Goal: Task Accomplishment & Management: Manage account settings

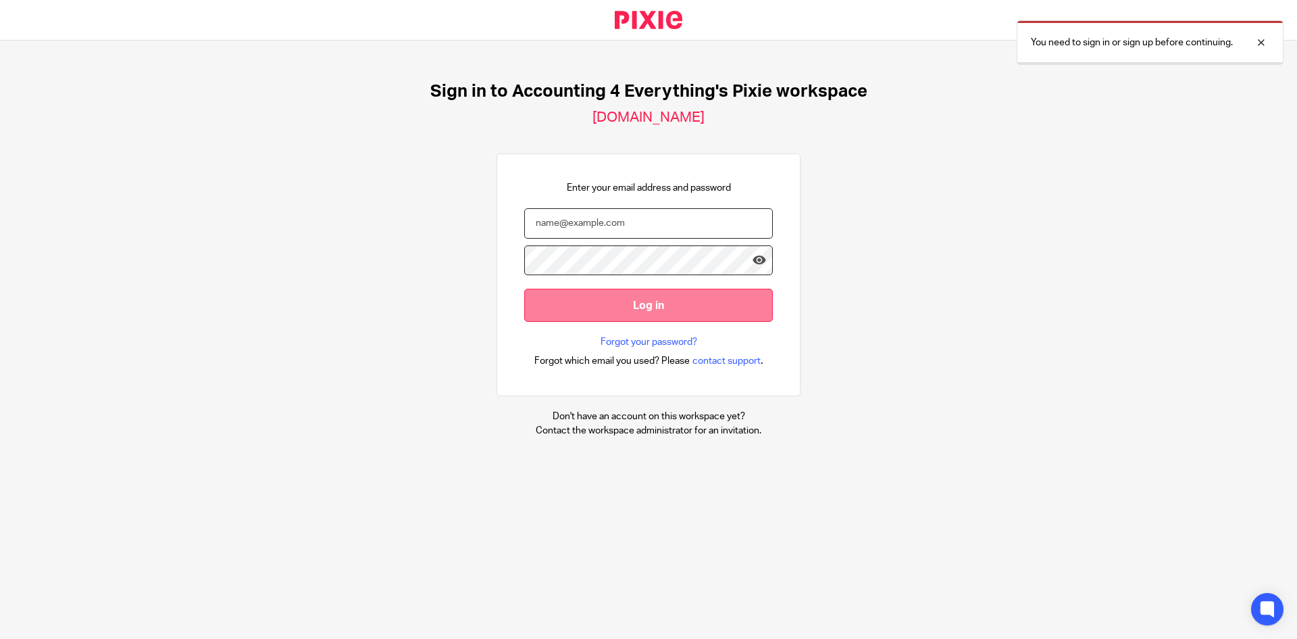
type input "[PERSON_NAME][EMAIL_ADDRESS][DOMAIN_NAME]"
click at [660, 291] on input "Log in" at bounding box center [648, 305] width 249 height 33
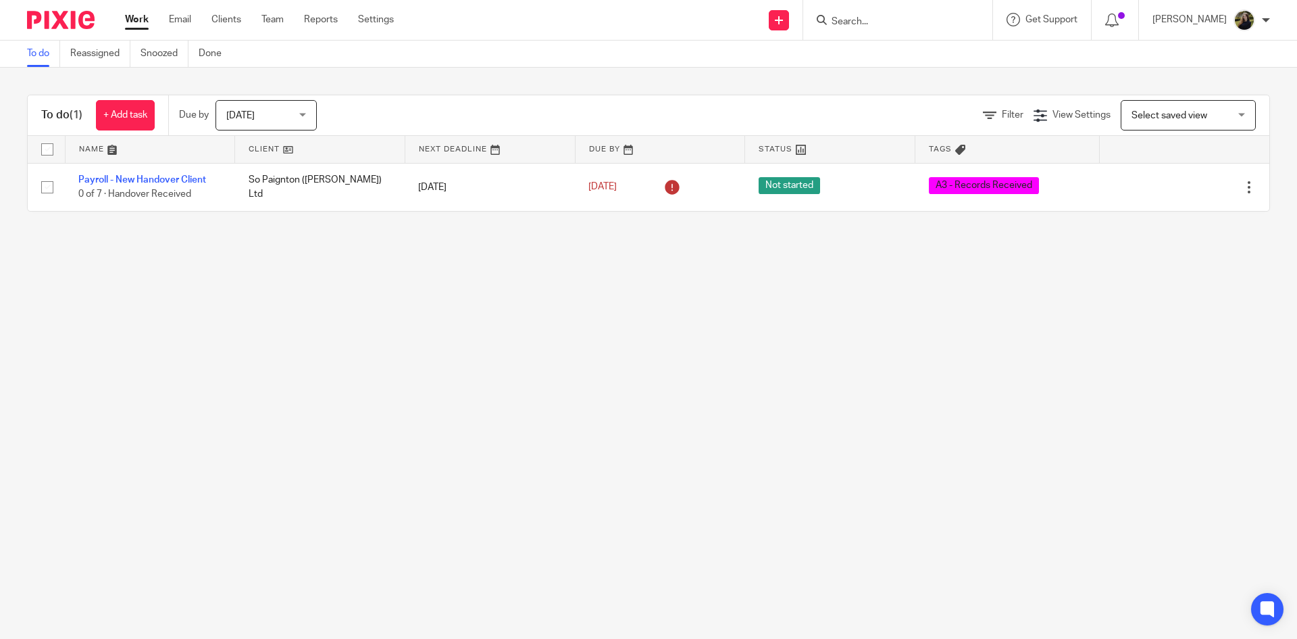
click at [897, 16] on input "Search" at bounding box center [891, 22] width 122 height 12
click at [885, 28] on input "evolve build" at bounding box center [891, 22] width 122 height 12
type input "evolve build"
click at [883, 53] on link at bounding box center [912, 53] width 168 height 20
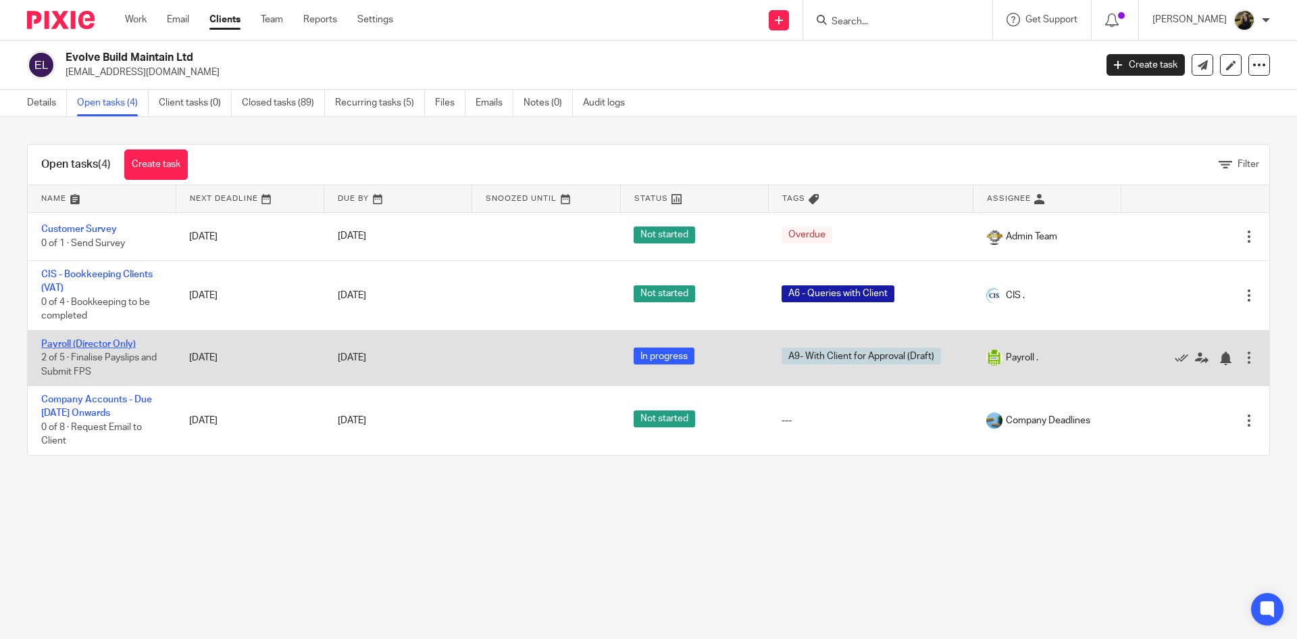
click at [116, 341] on link "Payroll (Director Only)" at bounding box center [88, 343] width 95 height 9
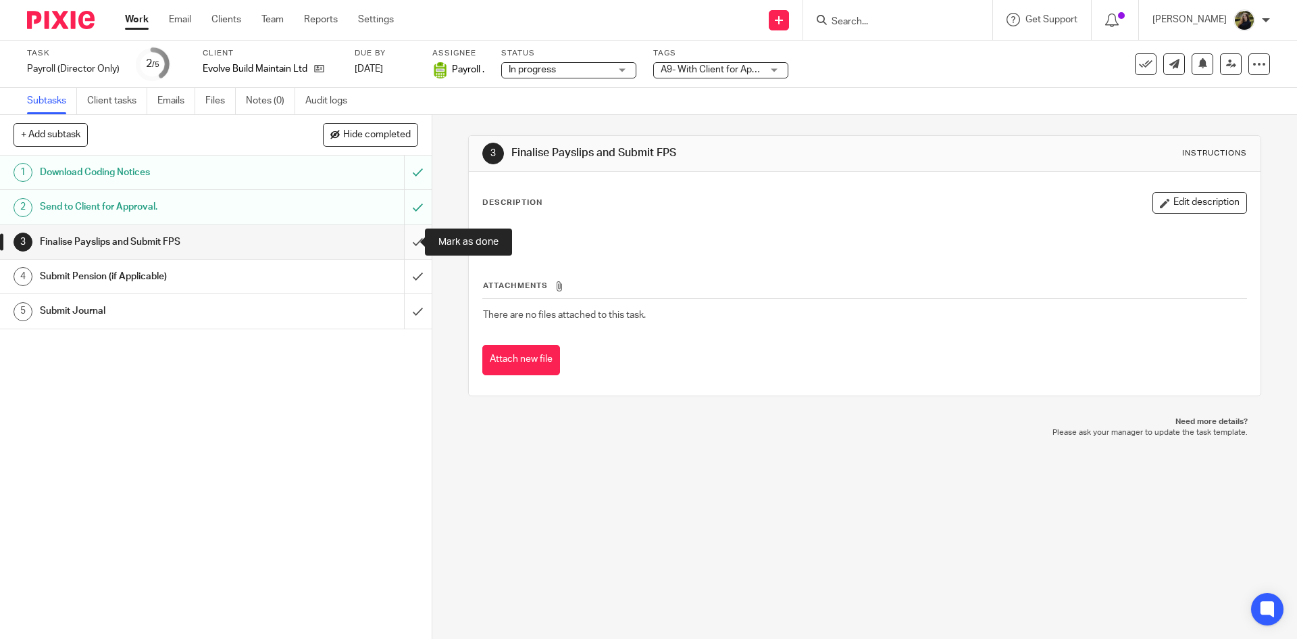
click at [401, 233] on input "submit" at bounding box center [216, 242] width 432 height 34
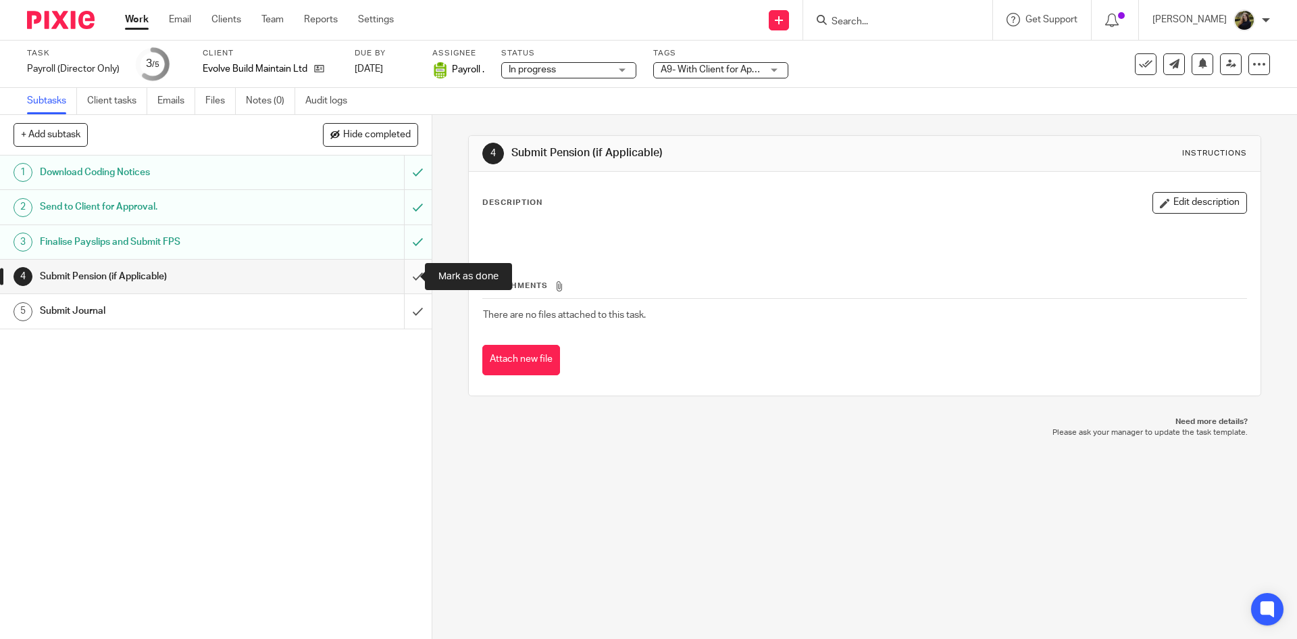
click at [403, 260] on input "submit" at bounding box center [216, 276] width 432 height 34
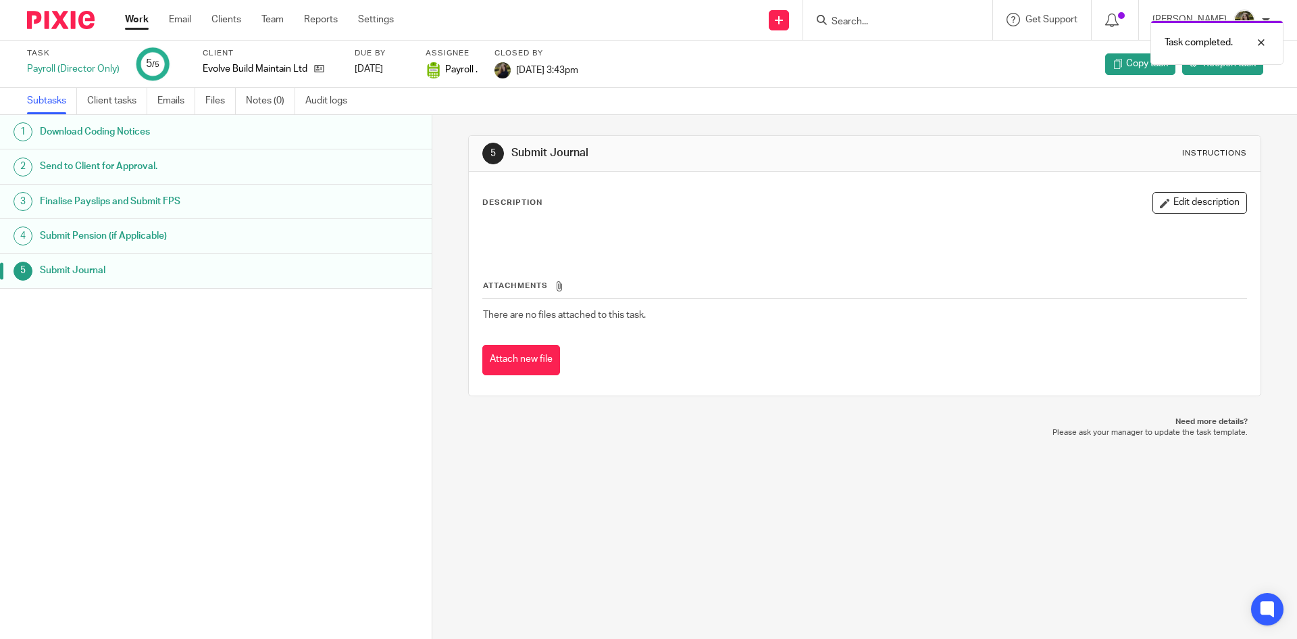
click at [51, 24] on img at bounding box center [61, 20] width 68 height 18
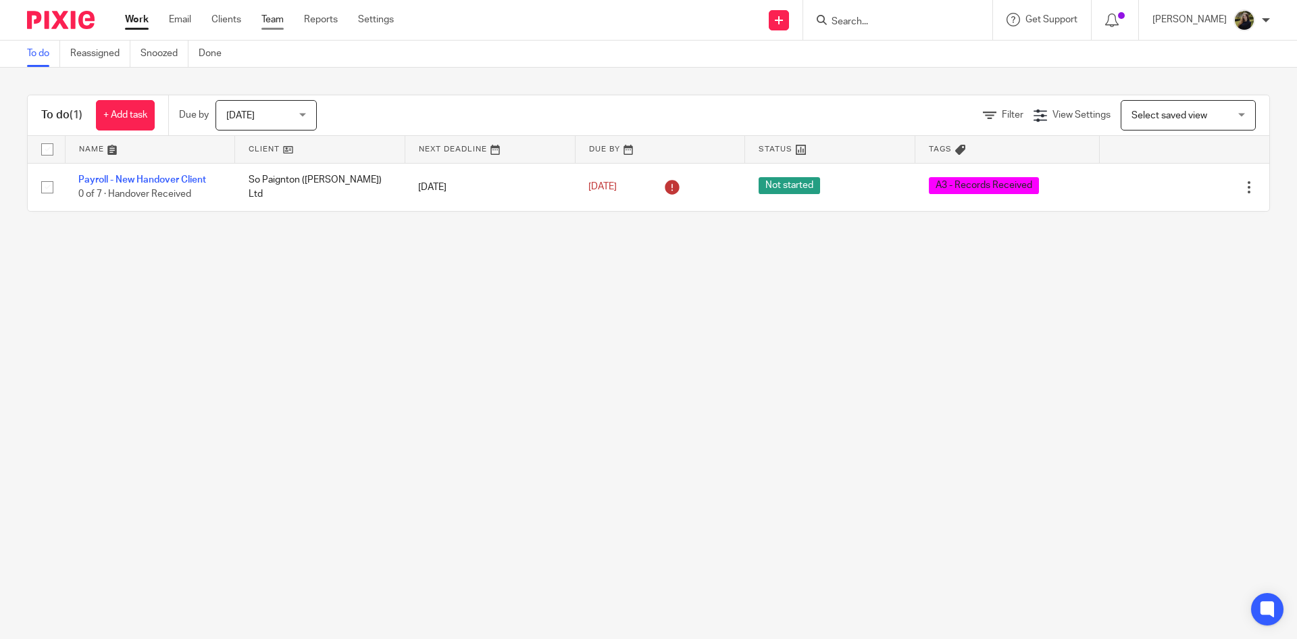
click at [282, 20] on link "Team" at bounding box center [273, 20] width 22 height 14
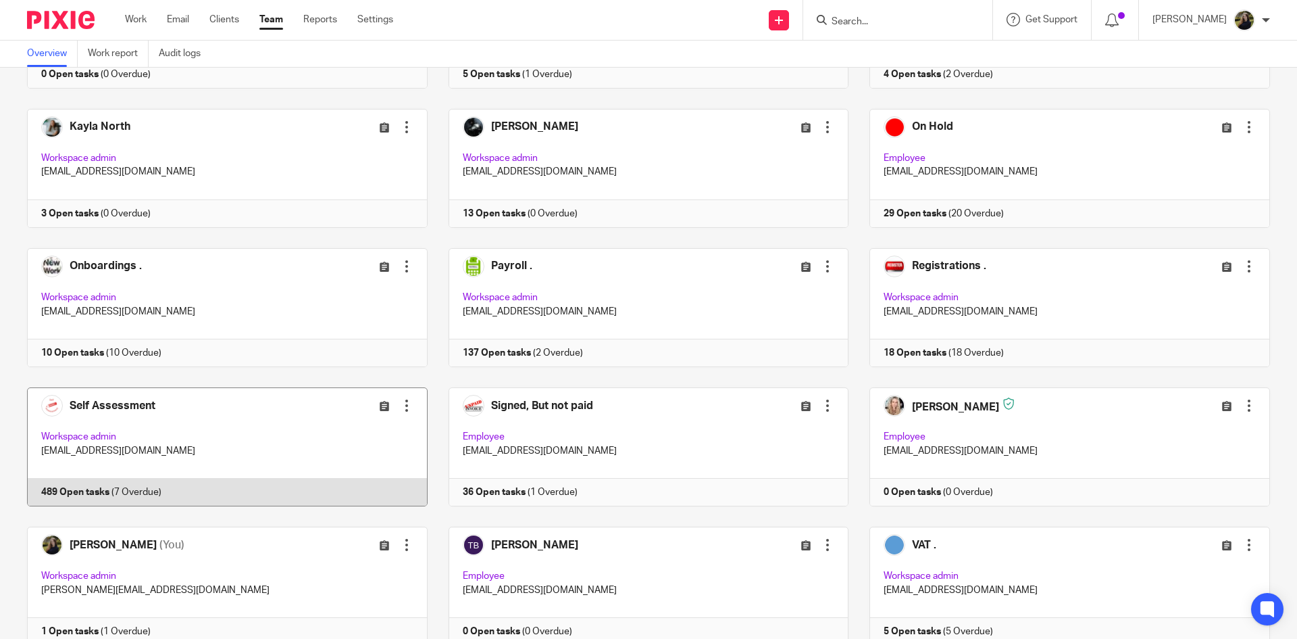
scroll to position [608, 0]
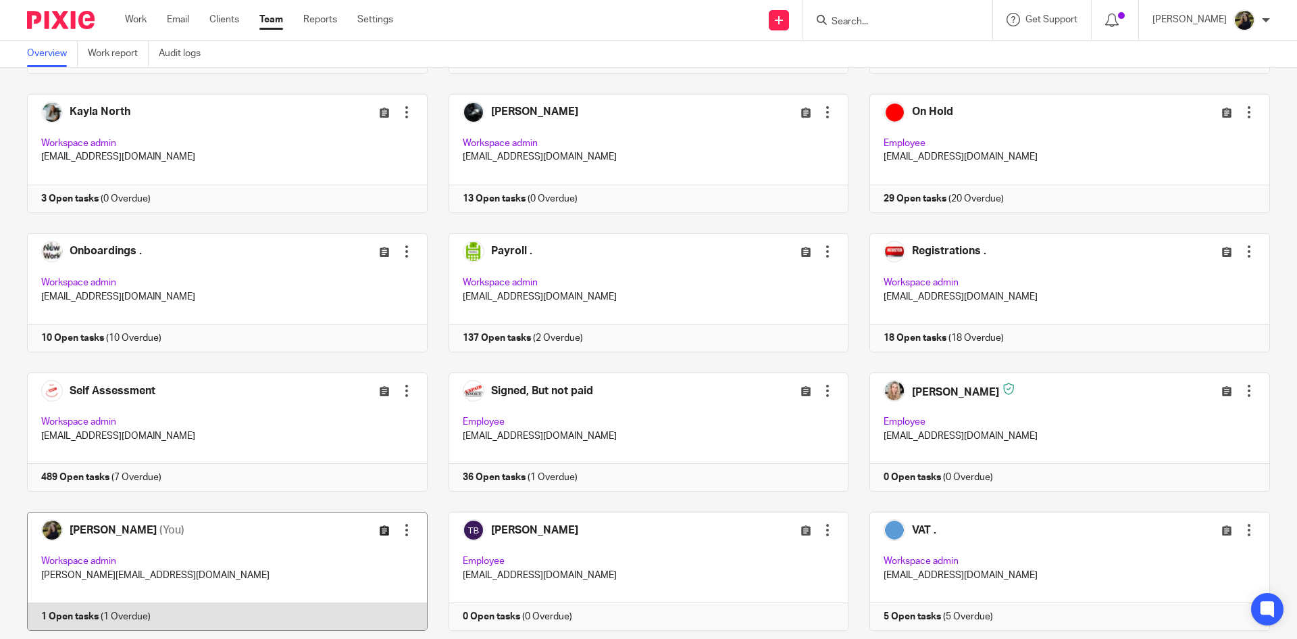
click at [383, 524] on link at bounding box center [387, 530] width 14 height 16
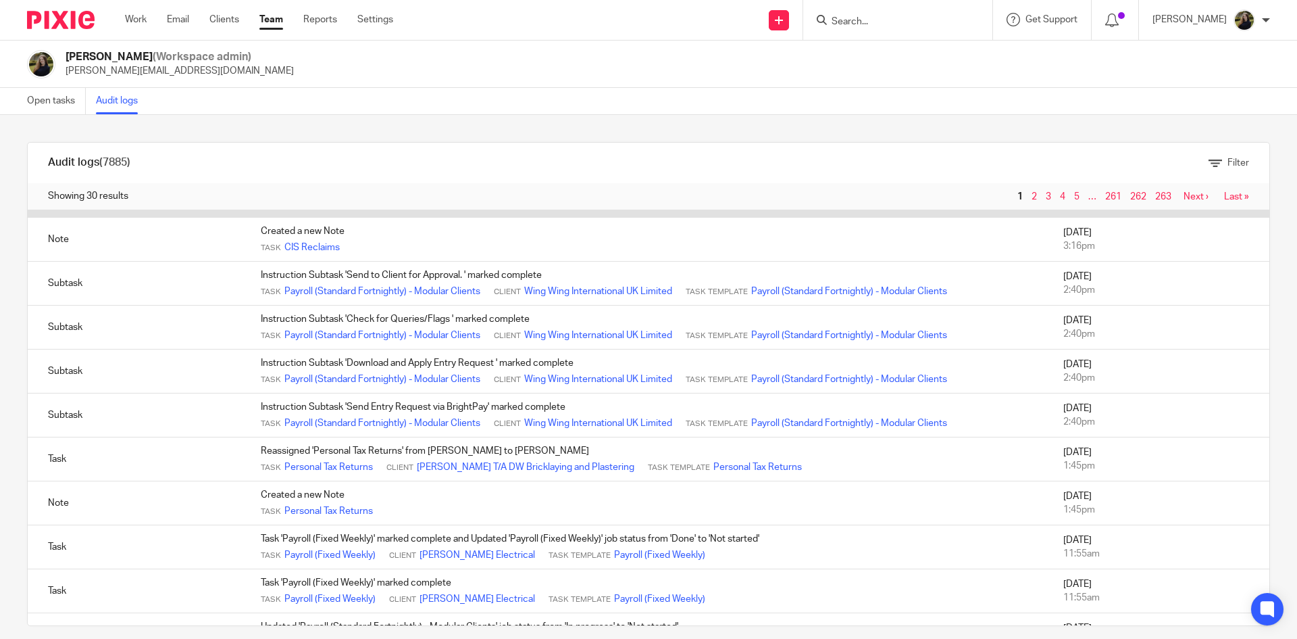
scroll to position [878, 0]
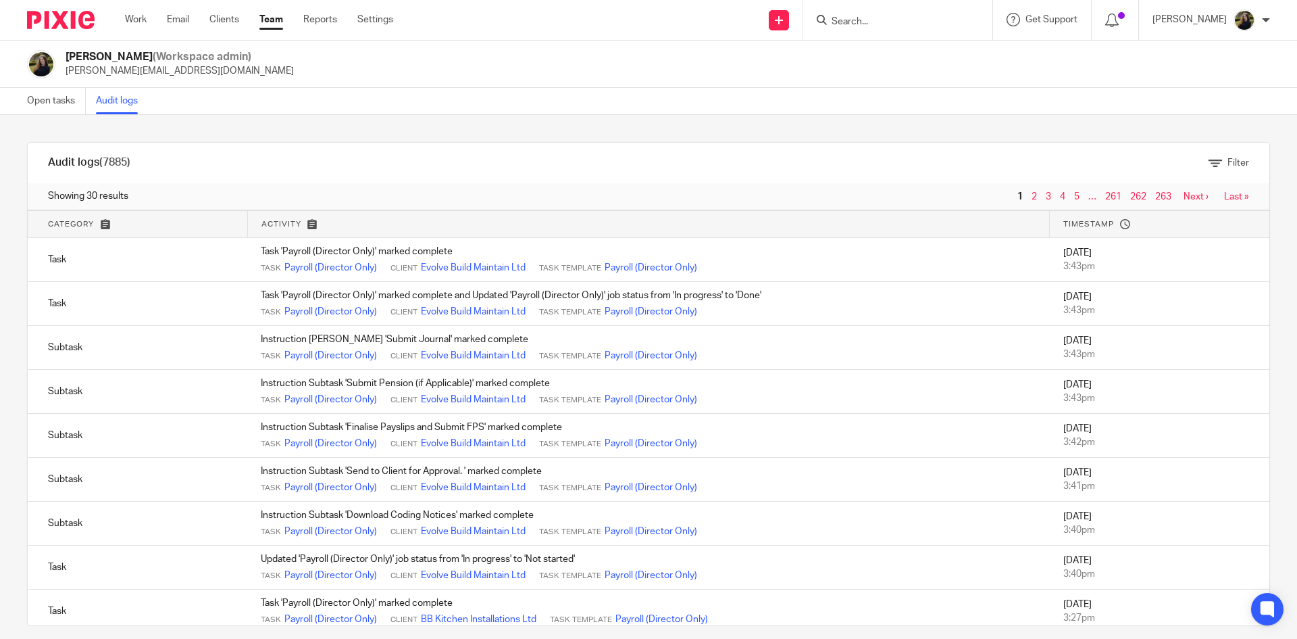
click at [273, 19] on link "Team" at bounding box center [271, 20] width 24 height 14
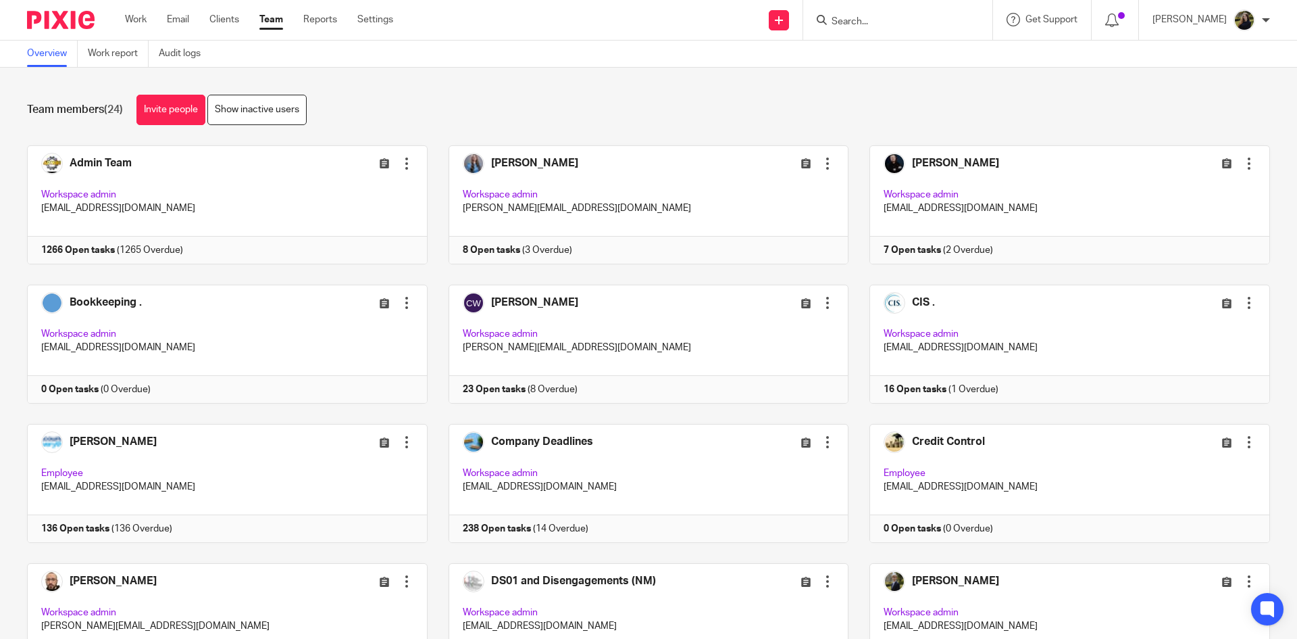
click at [874, 10] on div at bounding box center [897, 20] width 189 height 40
click at [876, 20] on input "Search" at bounding box center [891, 22] width 122 height 12
type input "paul howe"
click button "submit" at bounding box center [0, 0] width 0 height 0
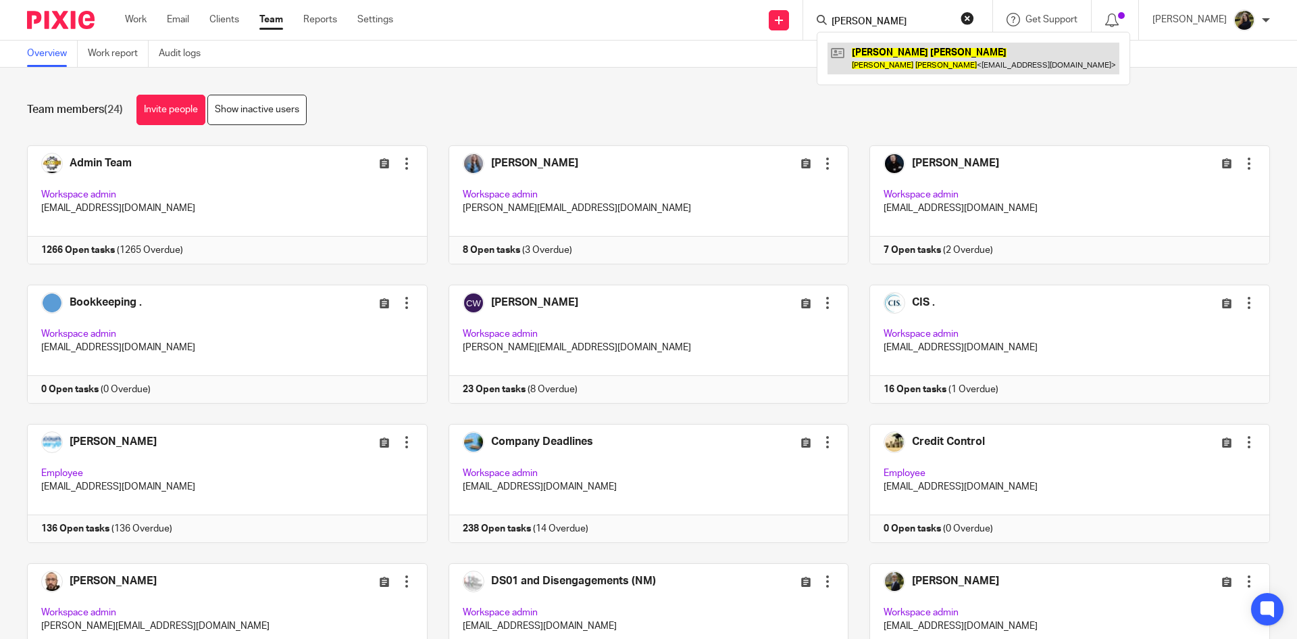
click at [910, 62] on link at bounding box center [974, 58] width 292 height 31
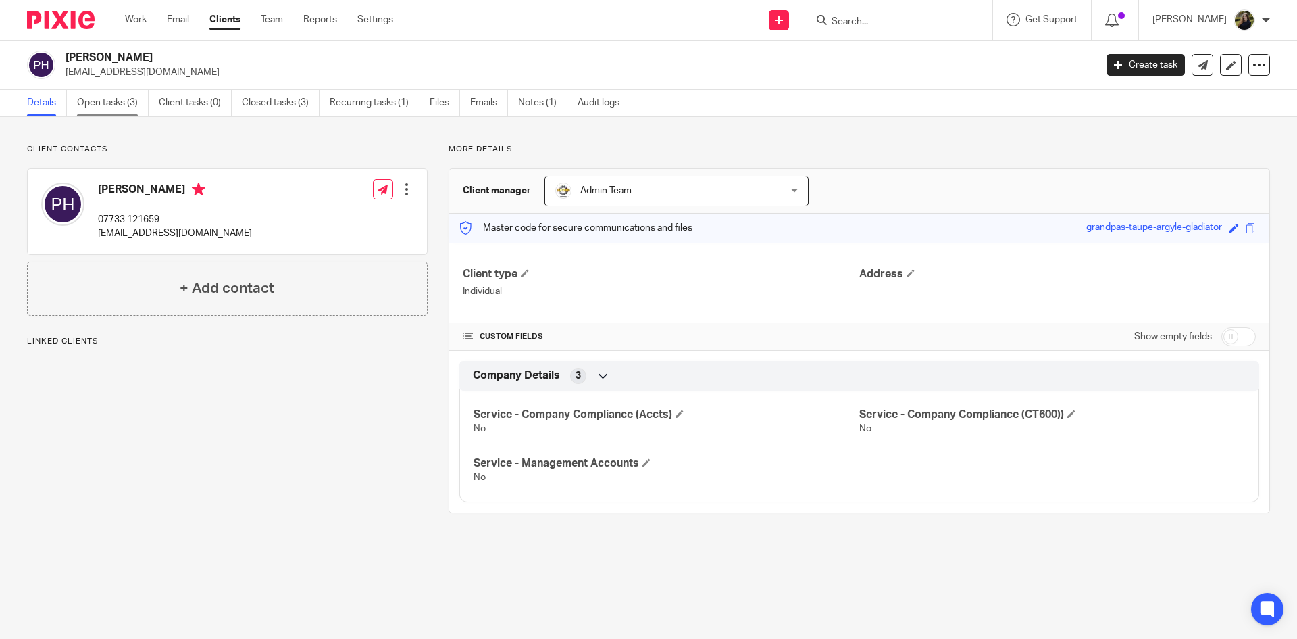
click at [130, 95] on link "Open tasks (3)" at bounding box center [113, 103] width 72 height 26
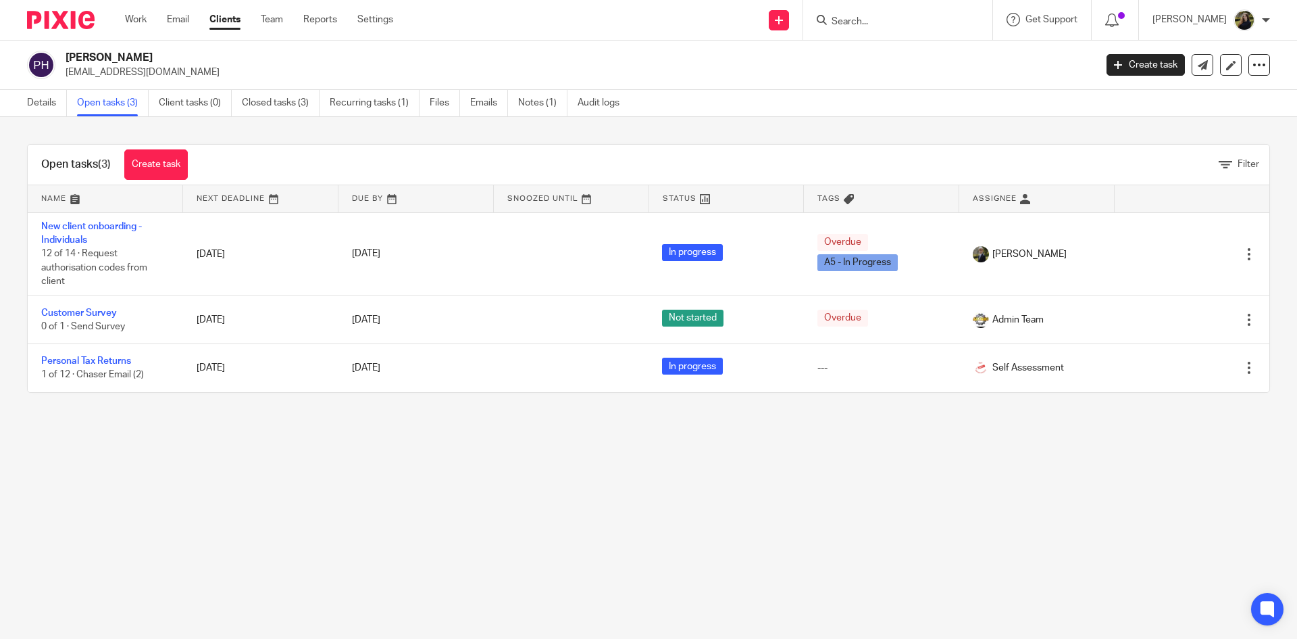
click at [87, 24] on img at bounding box center [61, 20] width 68 height 18
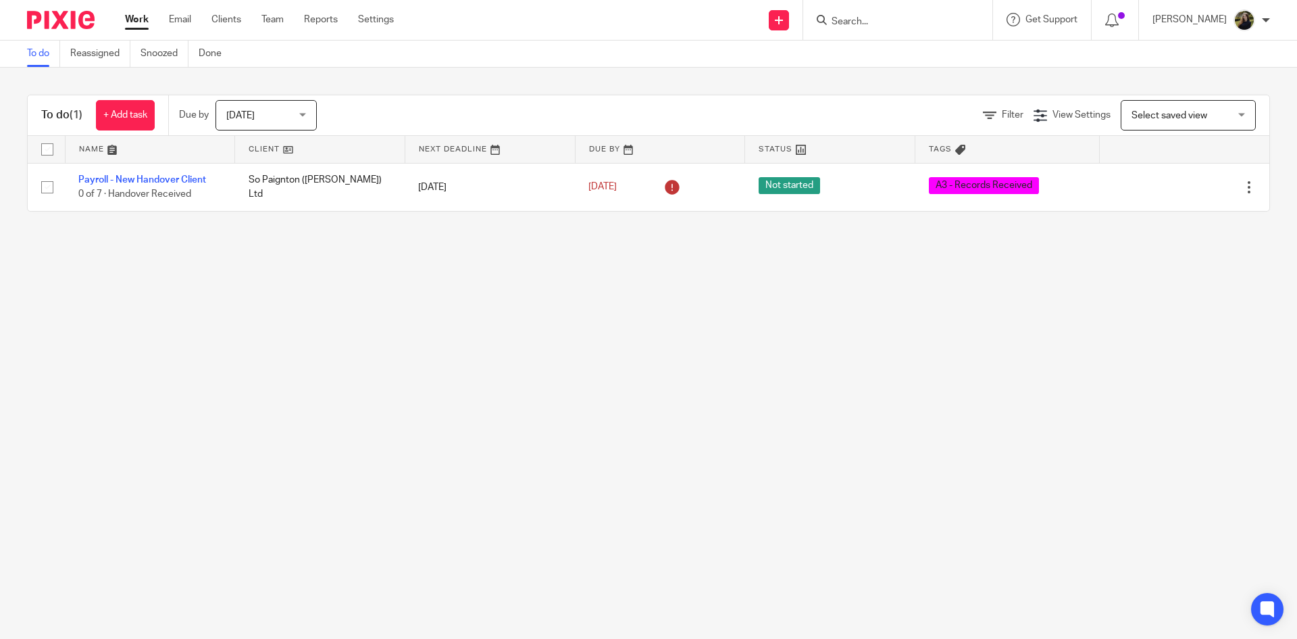
click at [847, 22] on input "Search" at bounding box center [891, 22] width 122 height 12
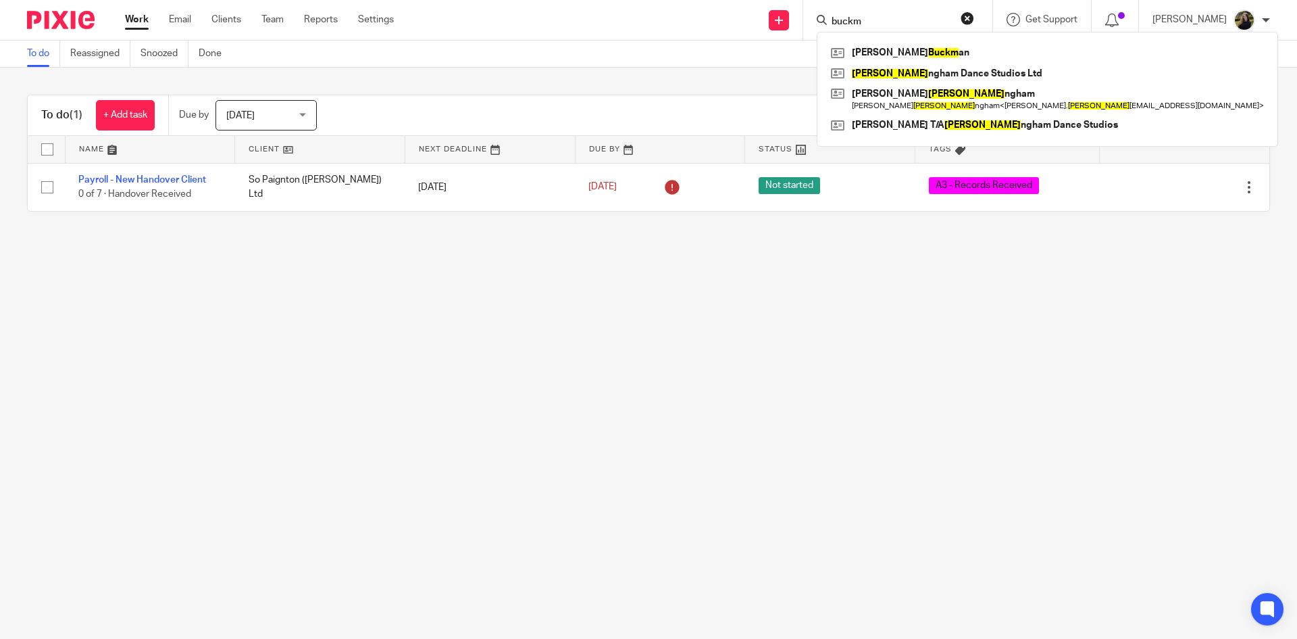
type input "buckm"
click div "Send new email Create task Add client buckm Simon Buckm an [PERSON_NAME] ngham …"
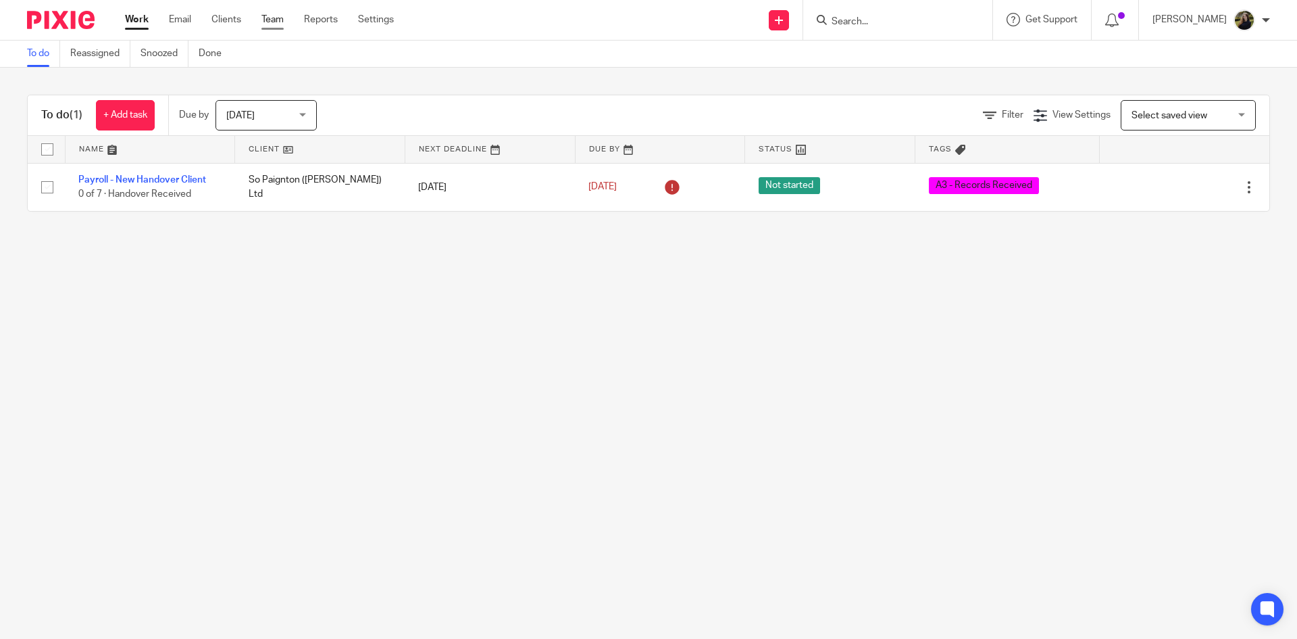
click link "Team"
